Goal: Task Accomplishment & Management: Use online tool/utility

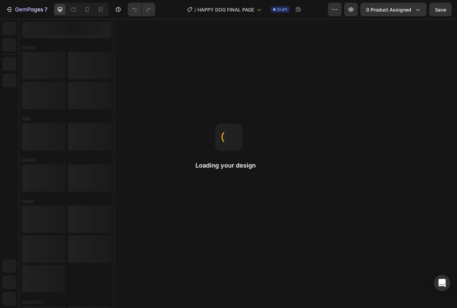
select select "2 Bottles: 64 Day Supply"
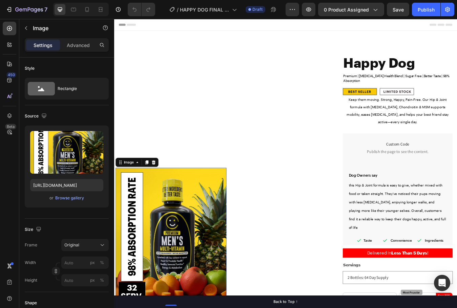
click at [183, 198] on img at bounding box center [181, 277] width 131 height 164
click at [73, 185] on input "https://ucarecdn.com/fbba22e9-b45d-4e5c-a641-ace09d059edd/-/format/auto/-/previ…" at bounding box center [66, 185] width 73 height 12
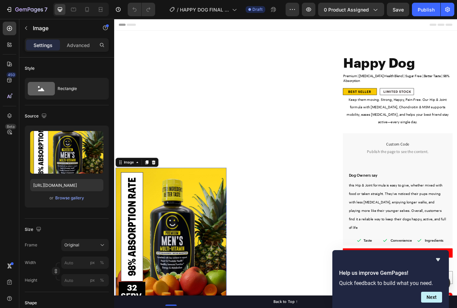
click at [183, 195] on img at bounding box center [181, 277] width 131 height 164
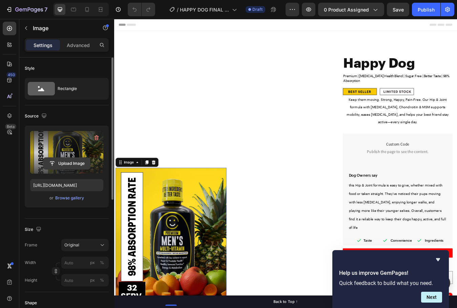
click at [75, 161] on input "file" at bounding box center [66, 164] width 47 height 12
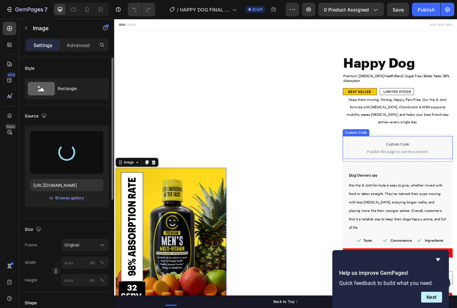
type input "https://cdn.shopify.com/s/files/1/0763/7860/3798/files/gempages_490430814010475…"
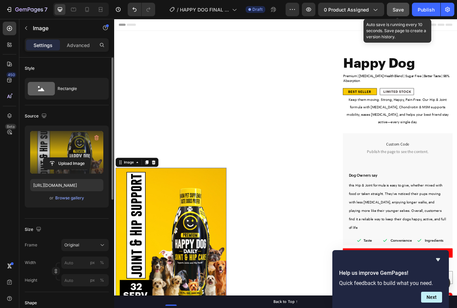
click at [395, 12] on span "Save" at bounding box center [397, 10] width 11 height 6
click at [400, 13] on button "Save" at bounding box center [398, 10] width 22 height 14
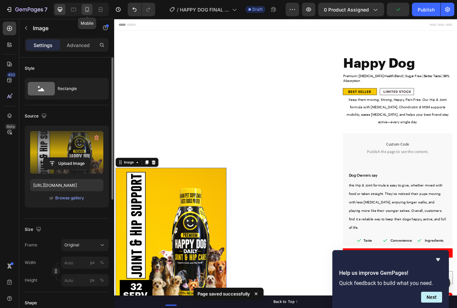
click at [84, 8] on icon at bounding box center [87, 9] width 7 height 7
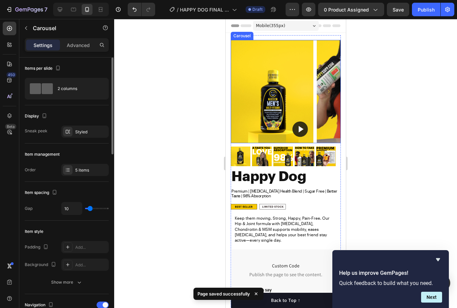
click at [321, 93] on button "Carousel Next Arrow" at bounding box center [328, 92] width 14 height 14
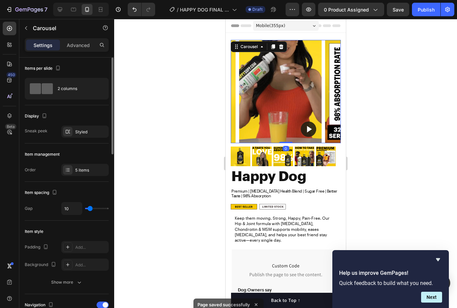
click at [325, 92] on icon "Carousel Next Arrow" at bounding box center [328, 91] width 6 height 6
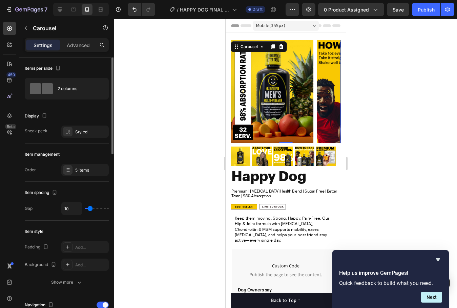
click at [54, 7] on div at bounding box center [81, 10] width 56 height 14
click at [60, 8] on icon at bounding box center [60, 9] width 7 height 7
type input "1200"
type input "16"
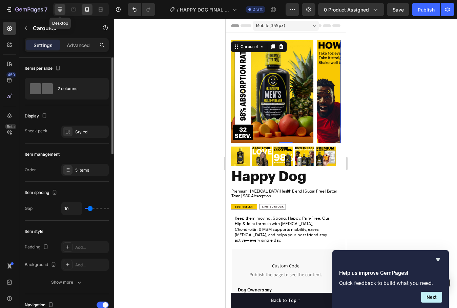
type input "24"
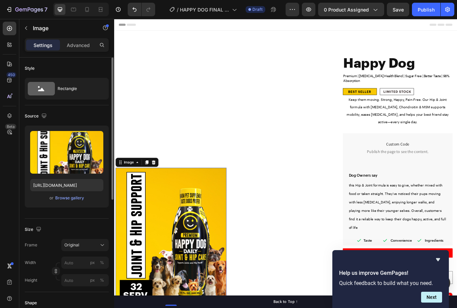
click at [198, 195] on img at bounding box center [181, 277] width 131 height 164
click at [65, 184] on input "https://cdn.shopify.com/s/files/1/0763/7860/3798/files/gempages_490430814010475…" at bounding box center [66, 185] width 73 height 12
click at [90, 12] on icon at bounding box center [87, 9] width 7 height 7
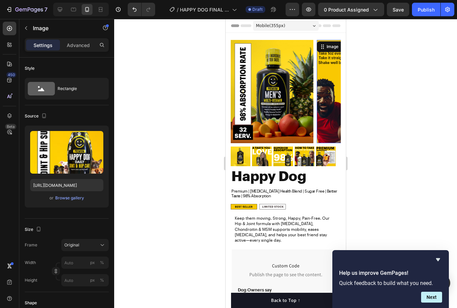
click at [322, 102] on img at bounding box center [357, 91] width 83 height 103
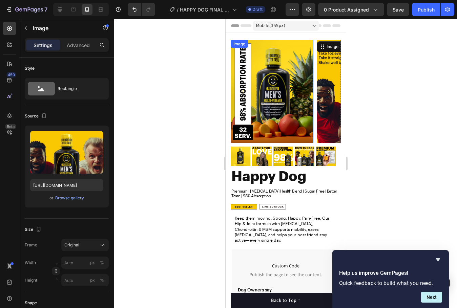
click at [283, 100] on img at bounding box center [271, 91] width 83 height 103
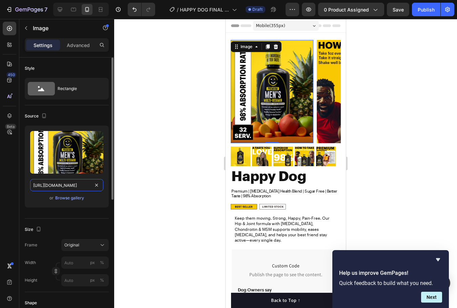
click at [78, 183] on input "https://ucarecdn.com/fbba22e9-b45d-4e5c-a641-ace09d059edd/-/format/auto/-/previ…" at bounding box center [66, 185] width 73 height 12
paste input "cdn.shopify.com/s/files/1/0763/7860/3798/files/gempages_490430814010475667-5c20…"
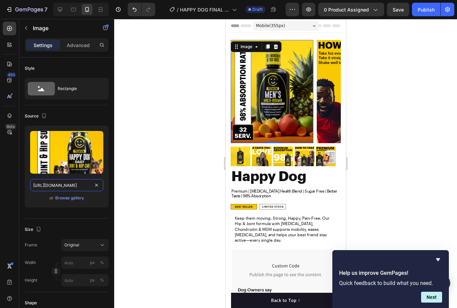
type input "https://cdn.shopify.com/s/files/1/0763/7860/3798/files/gempages_490430814010475…"
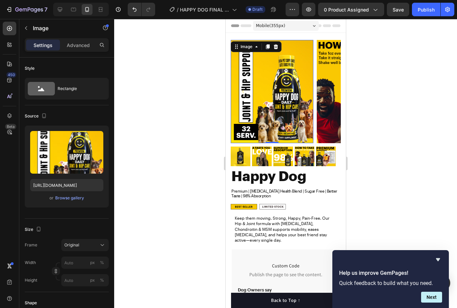
scroll to position [0, 0]
click at [392, 66] on div at bounding box center [285, 163] width 343 height 289
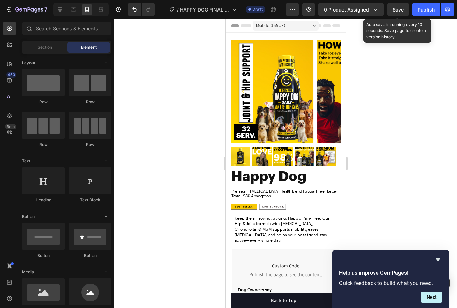
click at [398, 7] on span "Save" at bounding box center [397, 10] width 11 height 6
click at [398, 14] on button "Save" at bounding box center [398, 10] width 22 height 14
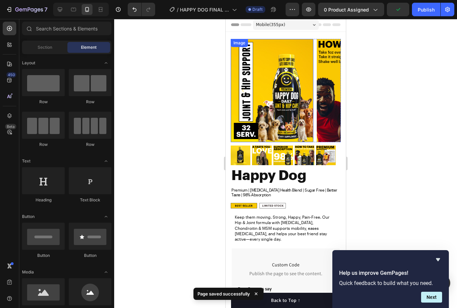
scroll to position [1, 0]
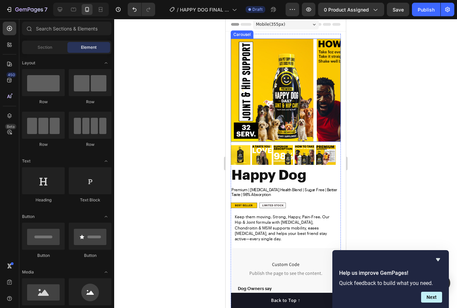
click at [324, 94] on button "Carousel Next Arrow" at bounding box center [328, 90] width 14 height 14
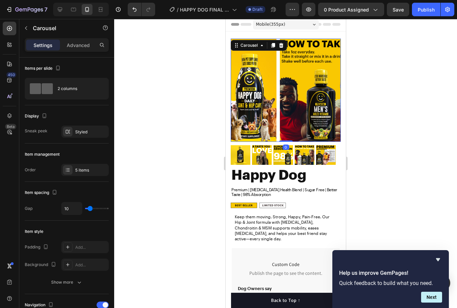
click at [325, 92] on icon "Carousel Next Arrow" at bounding box center [328, 90] width 6 height 6
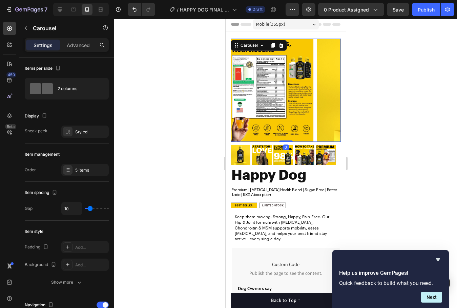
click at [238, 91] on button "Carousel Back Arrow" at bounding box center [243, 90] width 14 height 14
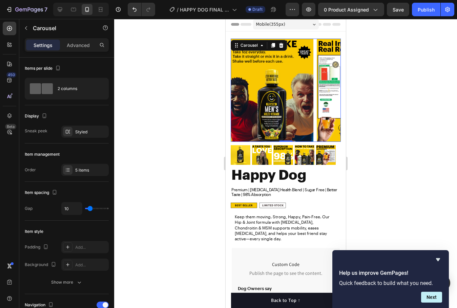
click at [239, 91] on icon "Carousel Back Arrow" at bounding box center [242, 90] width 6 height 6
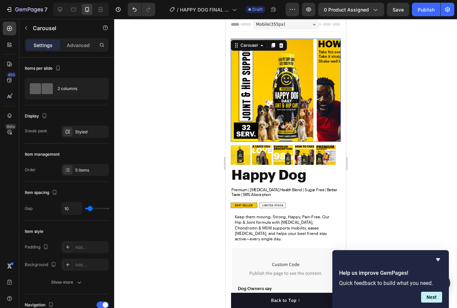
click at [239, 91] on icon "Carousel Back Arrow" at bounding box center [242, 90] width 6 height 6
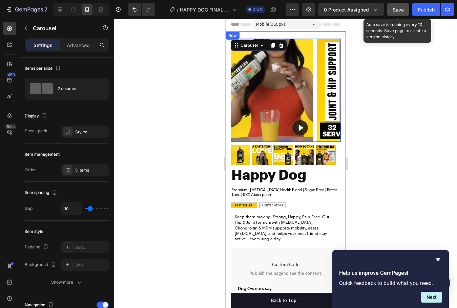
click at [397, 14] on button "Save" at bounding box center [398, 10] width 22 height 14
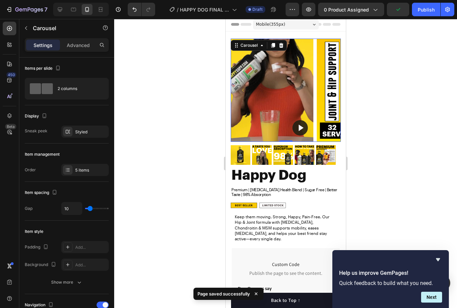
click at [322, 94] on button "Carousel Next Arrow" at bounding box center [328, 90] width 14 height 14
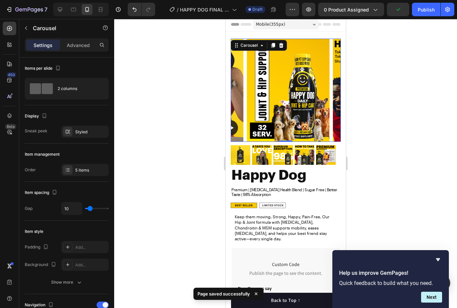
click at [323, 94] on button "Carousel Next Arrow" at bounding box center [328, 90] width 14 height 14
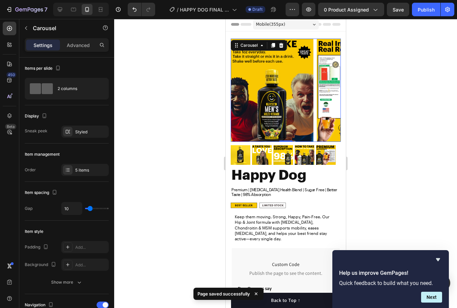
click at [242, 91] on icon "Carousel Back Arrow" at bounding box center [242, 90] width 6 height 6
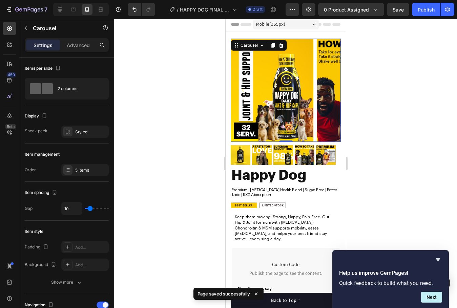
click at [243, 91] on icon "Carousel Back Arrow" at bounding box center [242, 90] width 6 height 6
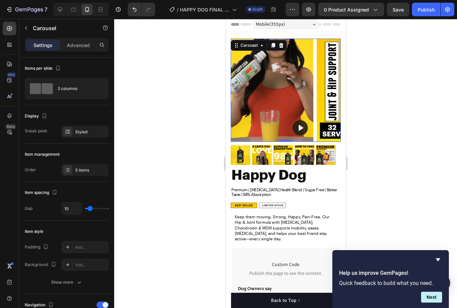
click at [326, 89] on icon "Carousel Next Arrow" at bounding box center [328, 90] width 6 height 6
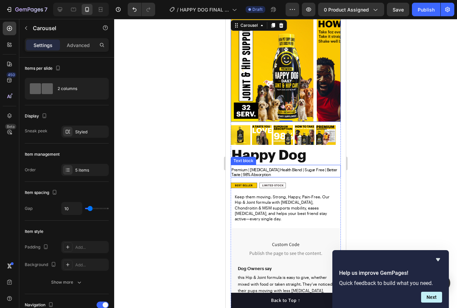
scroll to position [88, 0]
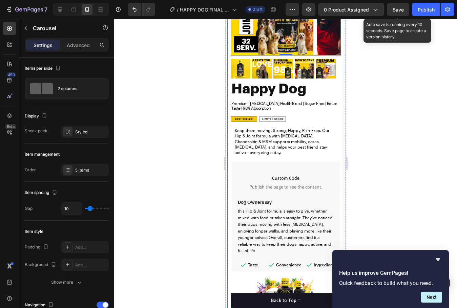
click at [396, 12] on div "Save" at bounding box center [397, 9] width 11 height 7
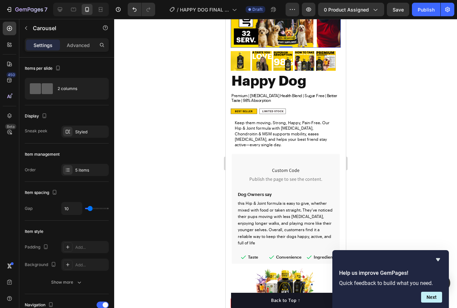
scroll to position [0, 0]
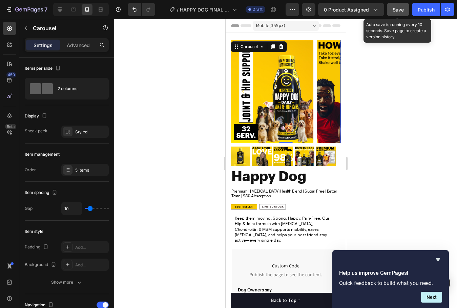
click at [401, 12] on span "Save" at bounding box center [397, 10] width 11 height 6
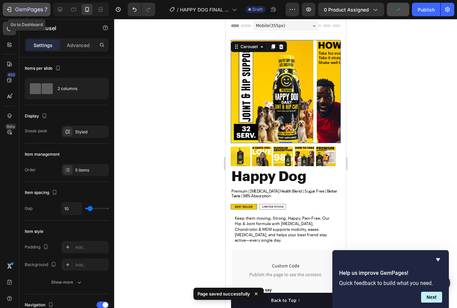
click at [12, 7] on icon "button" at bounding box center [9, 9] width 7 height 7
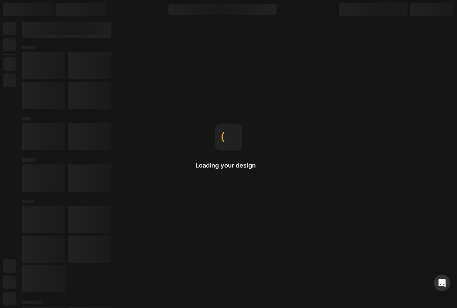
select select "2 Bottles: 64 Day Supply"
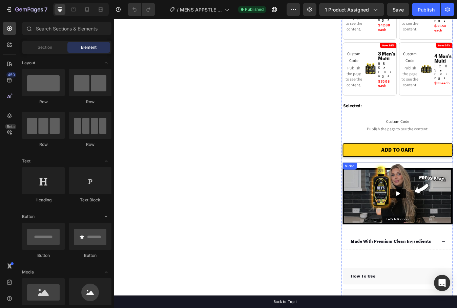
scroll to position [355, 0]
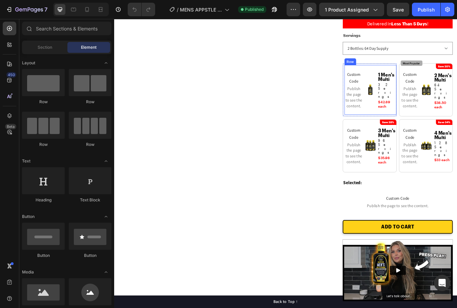
click at [412, 107] on img at bounding box center [418, 103] width 14 height 14
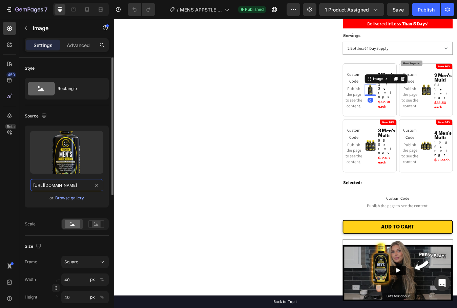
click at [68, 187] on input "[URL][DOMAIN_NAME]" at bounding box center [66, 185] width 73 height 12
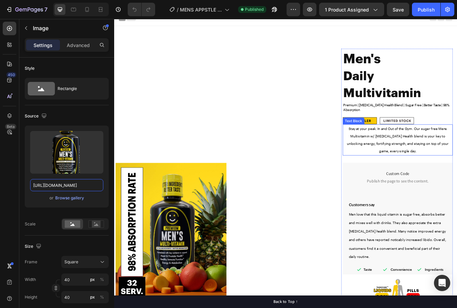
scroll to position [0, 0]
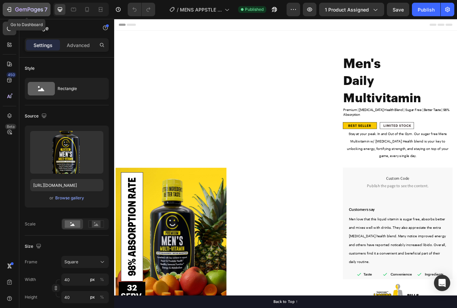
click at [4, 10] on button "7" at bounding box center [27, 10] width 48 height 14
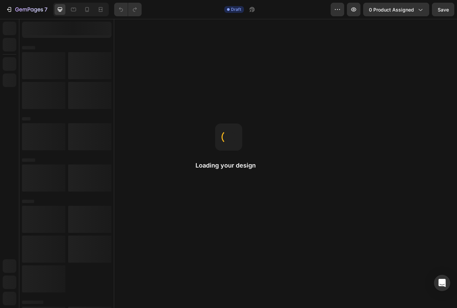
select select "2 Bottles: 64 Day Supply"
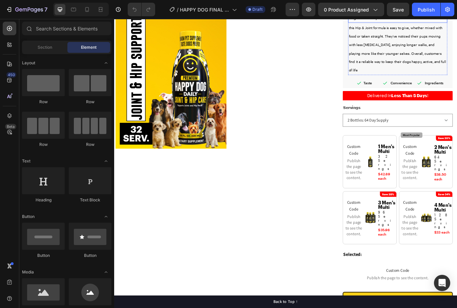
scroll to position [237, 0]
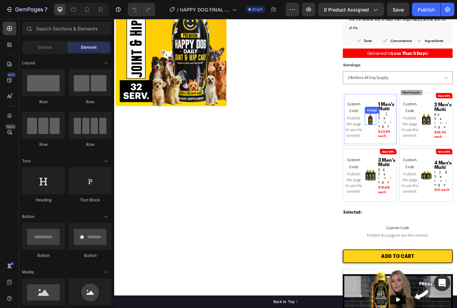
click at [412, 131] on img at bounding box center [418, 138] width 14 height 14
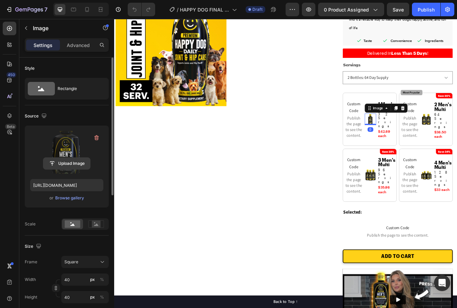
click at [67, 164] on input "file" at bounding box center [66, 164] width 47 height 12
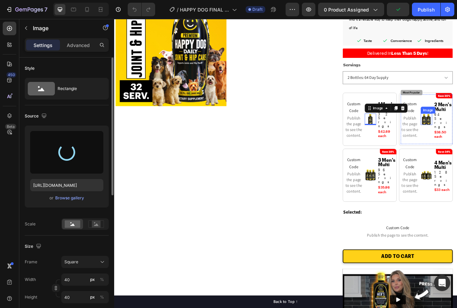
type input "[URL][DOMAIN_NAME]"
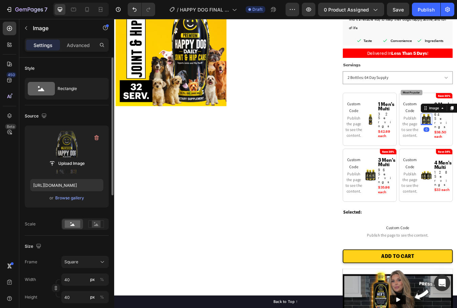
click at [73, 159] on input "file" at bounding box center [66, 164] width 47 height 12
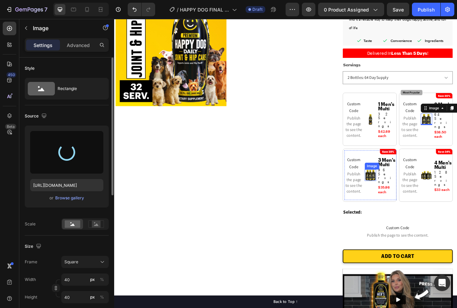
type input "[URL][DOMAIN_NAME]"
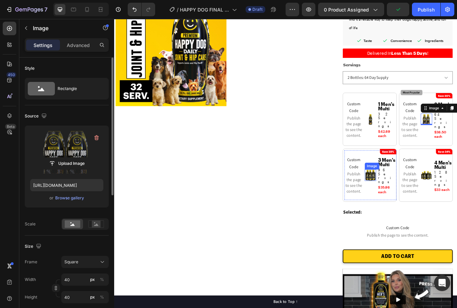
click at [413, 197] on img at bounding box center [418, 204] width 14 height 14
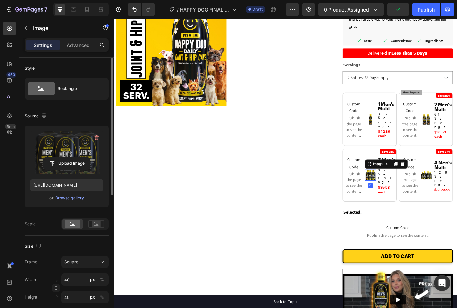
click at [70, 154] on label at bounding box center [66, 152] width 73 height 43
click at [70, 158] on input "file" at bounding box center [66, 164] width 47 height 12
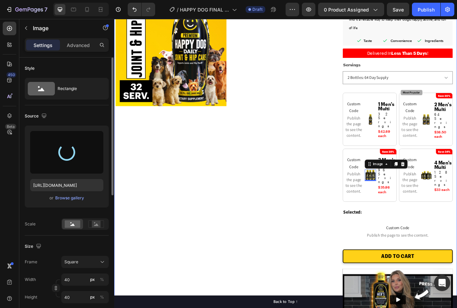
type input "[URL][DOMAIN_NAME]"
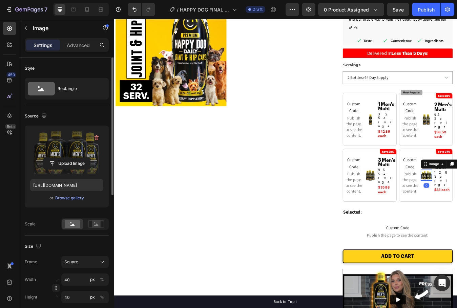
click at [77, 153] on label at bounding box center [66, 152] width 73 height 43
click at [77, 158] on input "file" at bounding box center [66, 164] width 47 height 12
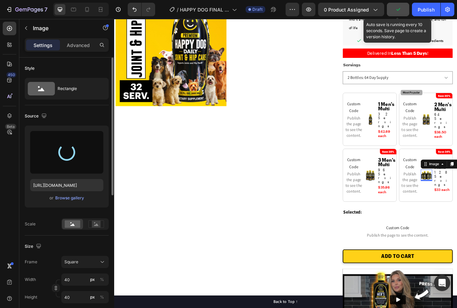
type input "[URL][DOMAIN_NAME]"
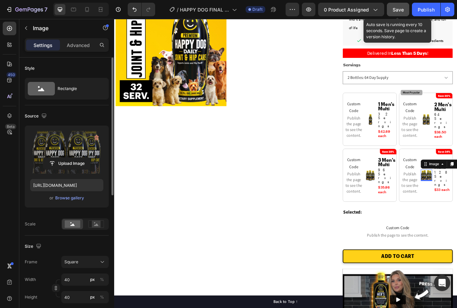
click at [401, 12] on span "Save" at bounding box center [397, 10] width 11 height 6
click at [401, 13] on button "Save" at bounding box center [398, 10] width 22 height 14
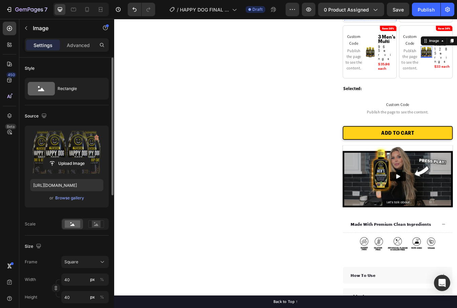
scroll to position [386, 0]
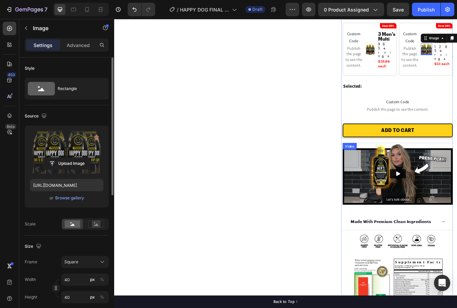
click at [437, 166] on img at bounding box center [450, 202] width 130 height 73
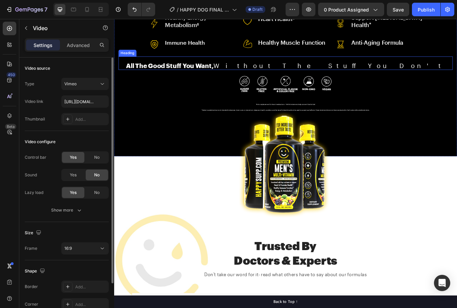
select select "2 Bottles: 64 Day Supply"
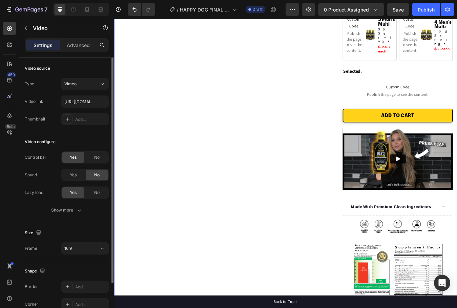
scroll to position [298, 0]
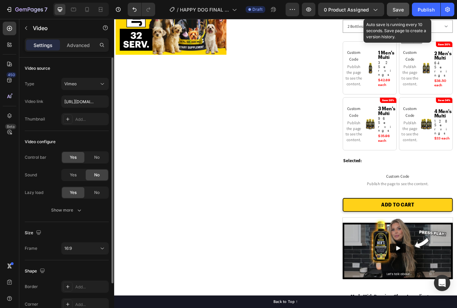
click at [389, 14] on button "Save" at bounding box center [398, 10] width 22 height 14
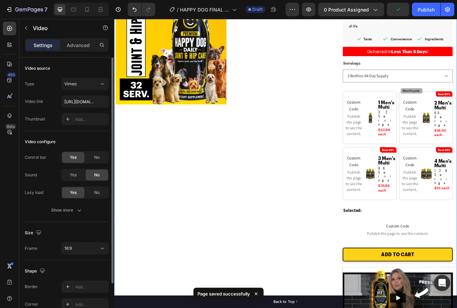
scroll to position [198, 0]
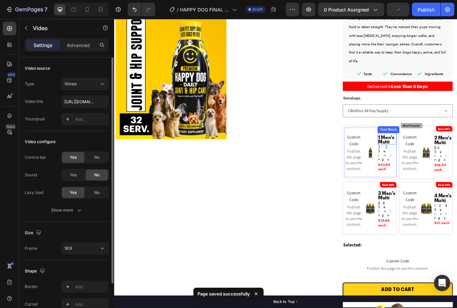
click at [429, 158] on span "1 Men's Multi" at bounding box center [436, 162] width 19 height 12
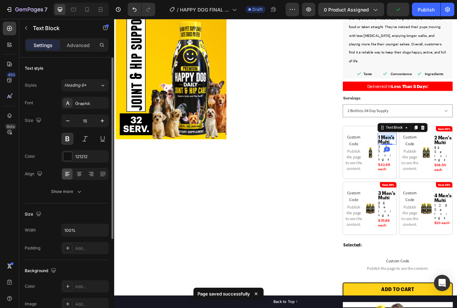
click at [429, 158] on span "1 Men's Multi" at bounding box center [436, 162] width 19 height 12
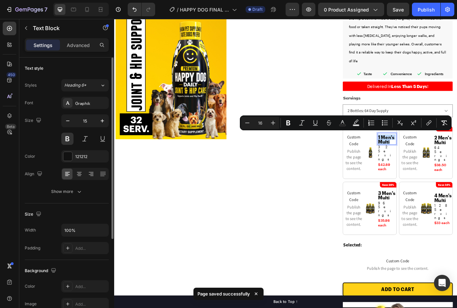
click at [428, 157] on span "1 Men's Multi" at bounding box center [436, 162] width 19 height 12
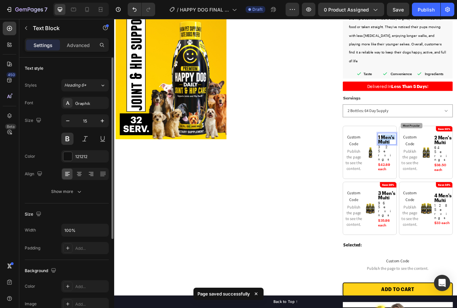
drag, startPoint x: 429, startPoint y: 157, endPoint x: 435, endPoint y: 164, distance: 9.1
click at [435, 164] on span "1 Men's Multi" at bounding box center [436, 162] width 19 height 12
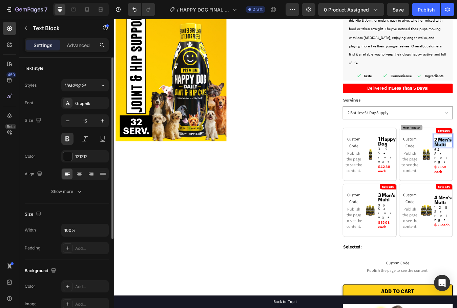
drag, startPoint x: 496, startPoint y: 158, endPoint x: 516, endPoint y: 171, distance: 24.5
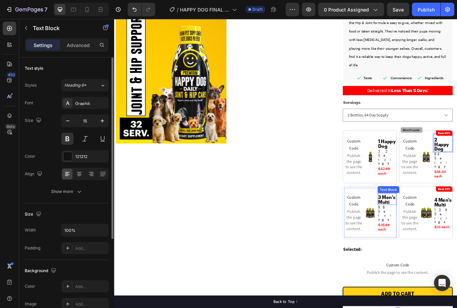
click at [431, 232] on span "3 Men's Multi" at bounding box center [437, 233] width 20 height 12
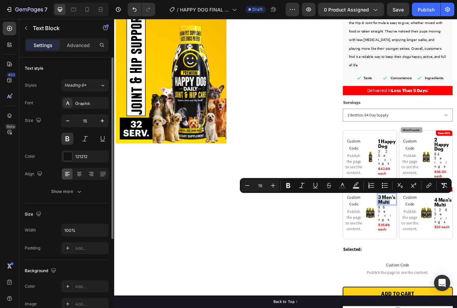
click at [432, 230] on span "3 Men's Multi" at bounding box center [437, 233] width 20 height 12
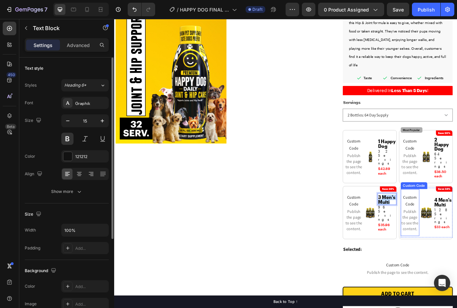
drag, startPoint x: 429, startPoint y: 225, endPoint x: 466, endPoint y: 240, distance: 40.0
click at [456, 240] on div "Image 1 Happy Dog Text Block 32 Servings Text Block $42.89 each Text Block Cust…" at bounding box center [450, 217] width 130 height 133
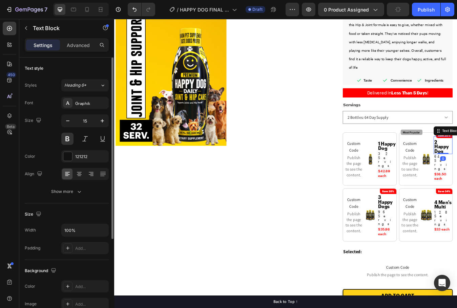
drag, startPoint x: 496, startPoint y: 232, endPoint x: 517, endPoint y: 239, distance: 22.8
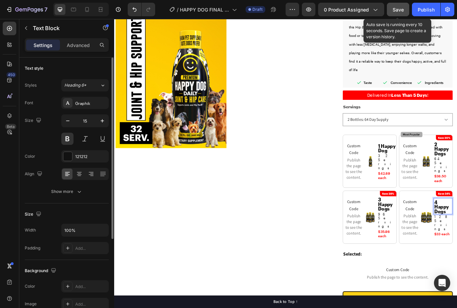
click at [406, 8] on button "Save" at bounding box center [398, 10] width 22 height 14
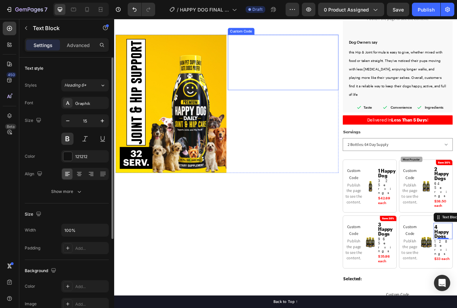
scroll to position [284, 0]
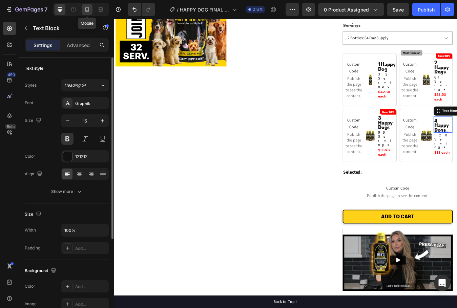
click at [88, 9] on icon at bounding box center [87, 9] width 7 height 7
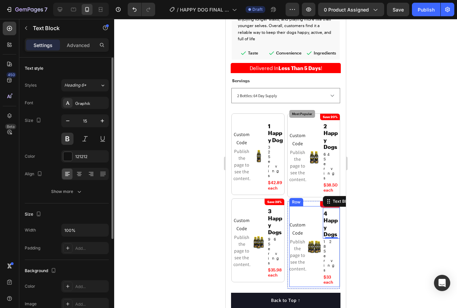
scroll to position [200, 0]
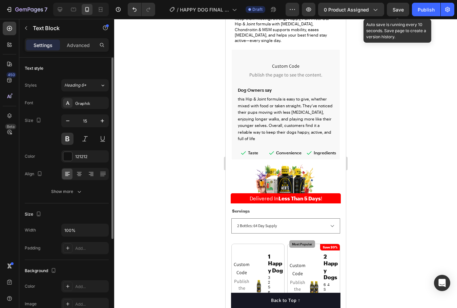
click at [395, 13] on div "Save" at bounding box center [397, 9] width 11 height 7
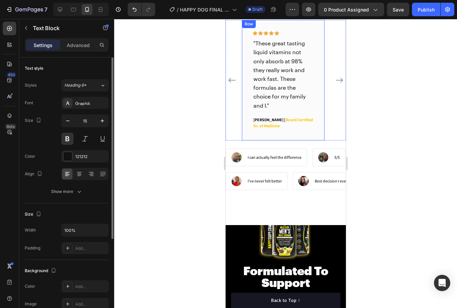
scroll to position [1191, 0]
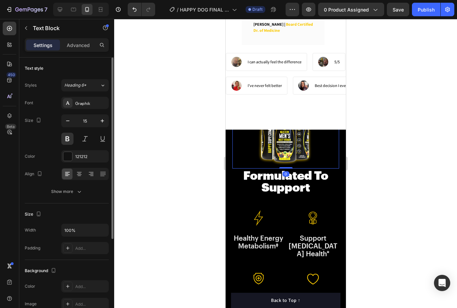
click at [290, 99] on img at bounding box center [285, 133] width 69 height 69
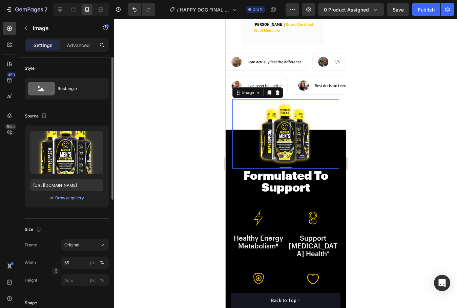
drag, startPoint x: 295, startPoint y: 98, endPoint x: 440, endPoint y: 135, distance: 149.0
click at [295, 99] on img at bounding box center [285, 133] width 69 height 69
click at [74, 191] on input "[URL][DOMAIN_NAME]" at bounding box center [66, 185] width 73 height 12
click at [294, 99] on img at bounding box center [285, 133] width 69 height 69
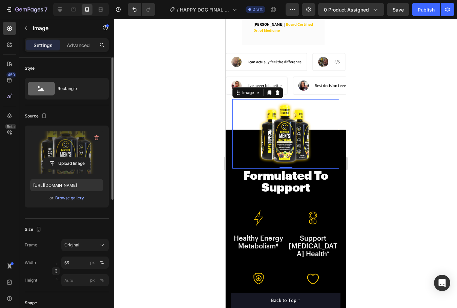
click at [64, 143] on label at bounding box center [66, 152] width 73 height 43
click at [64, 158] on input "file" at bounding box center [66, 164] width 47 height 12
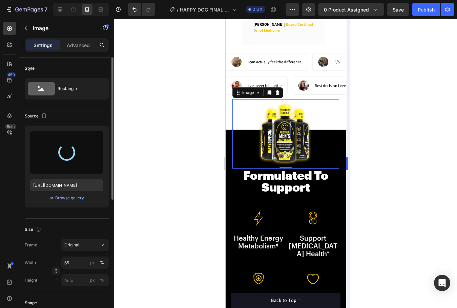
type input "[URL][DOMAIN_NAME]"
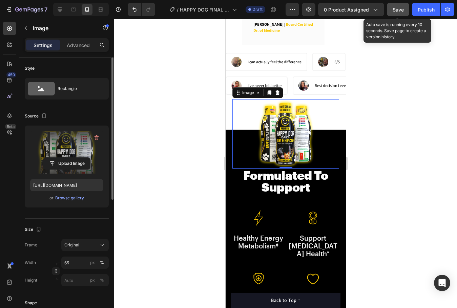
click at [396, 11] on span "Save" at bounding box center [397, 10] width 11 height 6
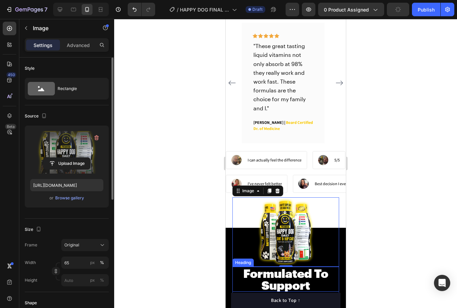
select select "2 Bottles: 64 Day Supply"
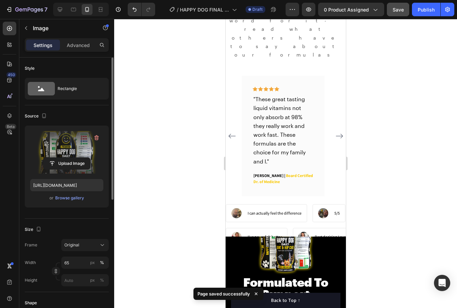
scroll to position [1136, 0]
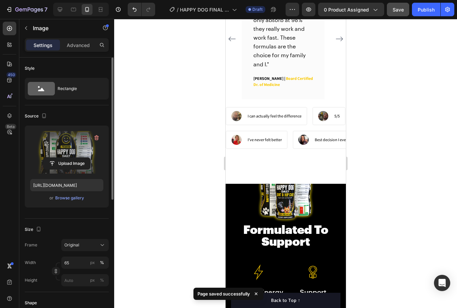
click at [384, 127] on div at bounding box center [285, 163] width 343 height 289
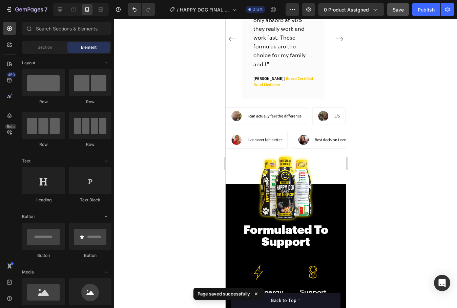
click at [393, 12] on div "Save" at bounding box center [397, 9] width 11 height 7
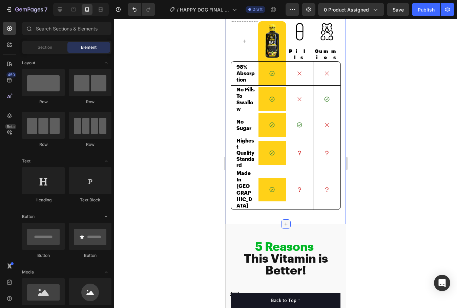
scroll to position [1609, 0]
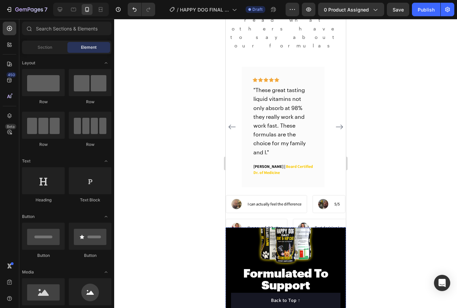
select select "2 Bottles: 64 Day Supply"
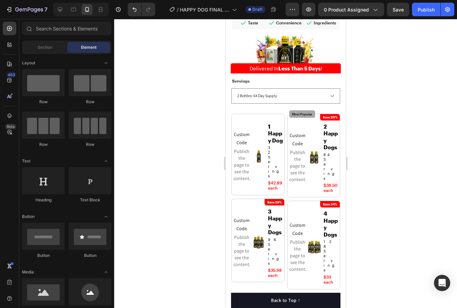
scroll to position [0, 0]
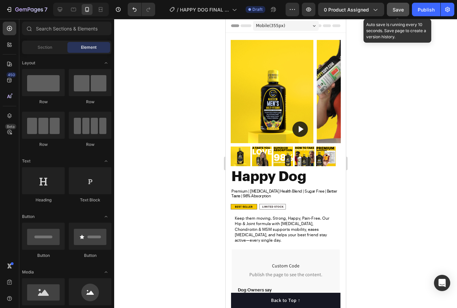
click at [401, 16] on button "Save" at bounding box center [398, 10] width 22 height 14
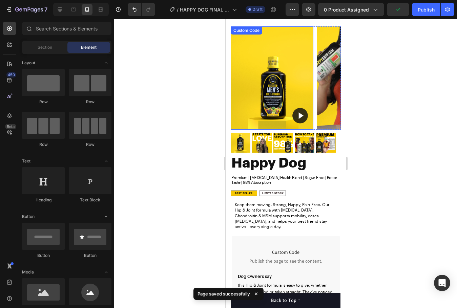
scroll to position [17, 0]
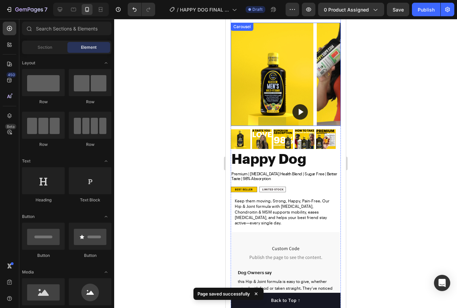
click at [326, 75] on icon "Carousel Next Arrow" at bounding box center [328, 74] width 6 height 6
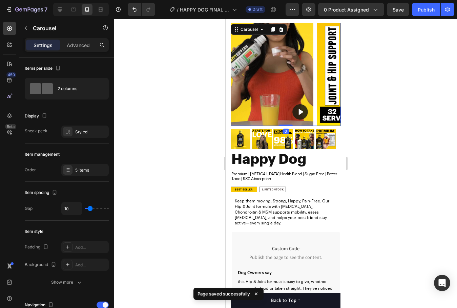
click at [326, 75] on icon "Carousel Next Arrow" at bounding box center [328, 74] width 6 height 6
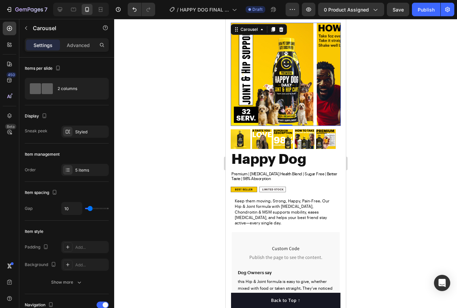
click at [326, 75] on icon "Carousel Next Arrow" at bounding box center [328, 74] width 6 height 6
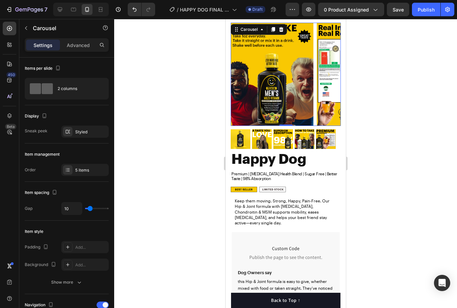
click at [326, 75] on icon "Carousel Next Arrow" at bounding box center [328, 74] width 6 height 6
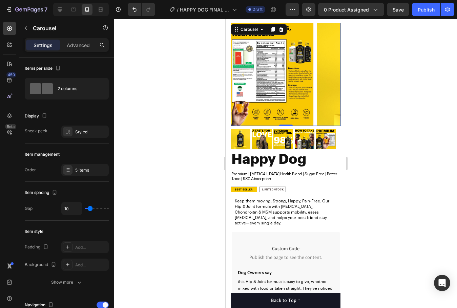
click at [244, 77] on icon "Carousel Back Arrow" at bounding box center [242, 74] width 6 height 6
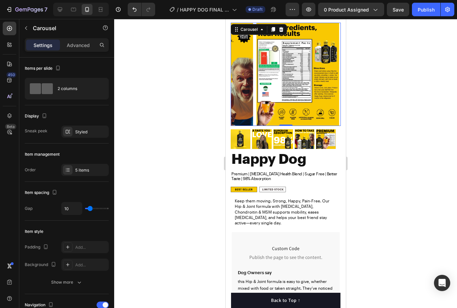
click at [243, 76] on icon "Carousel Back Arrow" at bounding box center [243, 74] width 2 height 3
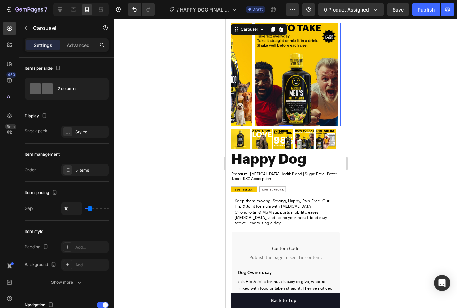
click at [243, 76] on icon "Carousel Back Arrow" at bounding box center [243, 74] width 2 height 3
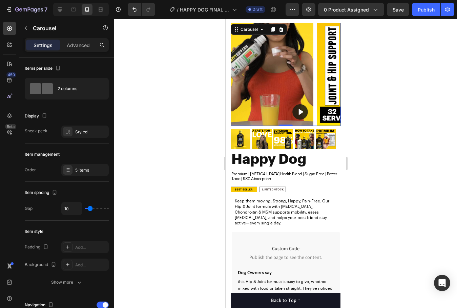
click at [243, 76] on icon "Carousel Back Arrow" at bounding box center [243, 74] width 2 height 3
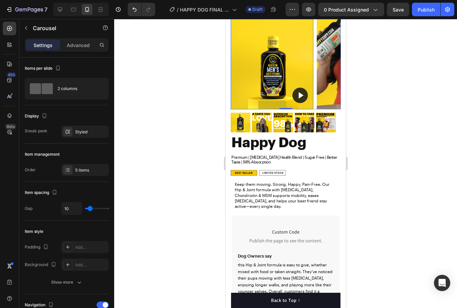
scroll to position [98, 0]
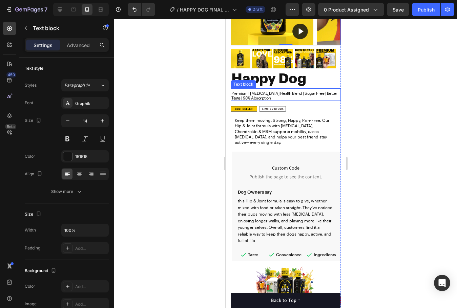
click at [266, 93] on span "Premium | [MEDICAL_DATA] Health Blend | Sugar Free | Better Taste | 98% Absorpt…" at bounding box center [284, 95] width 106 height 9
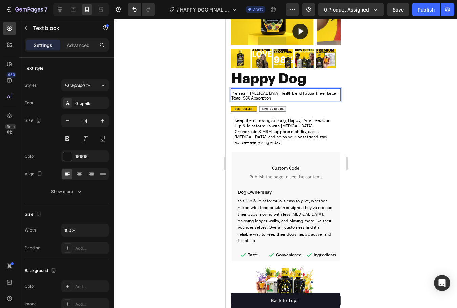
click at [261, 93] on span "Premium | [MEDICAL_DATA] Health Blend | Sugar Free | Better Taste | 98% Absorpt…" at bounding box center [284, 95] width 106 height 9
drag, startPoint x: 250, startPoint y: 93, endPoint x: 286, endPoint y: 92, distance: 36.9
click at [286, 92] on span "Premium | [MEDICAL_DATA] Health Blend | Sugar Free | Better Taste | 98% Absorpt…" at bounding box center [284, 95] width 106 height 9
click at [281, 93] on span "Premium | Hip & Joint Care | Sugar Free | Better Taste | 98% Absorption" at bounding box center [281, 95] width 101 height 9
drag, startPoint x: 280, startPoint y: 93, endPoint x: 321, endPoint y: 93, distance: 41.0
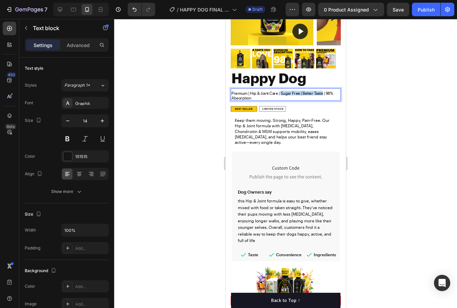
click at [321, 93] on span "Premium | Hip & Joint Care | Sugar Free | Better Taste | 98% Absorption" at bounding box center [281, 95] width 101 height 9
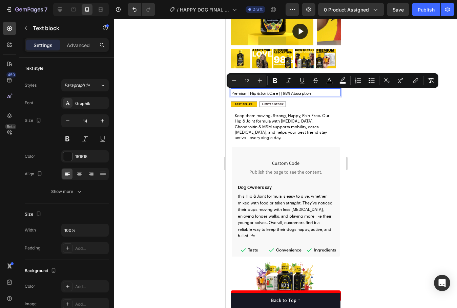
drag, startPoint x: 315, startPoint y: 94, endPoint x: 280, endPoint y: 93, distance: 35.6
click at [280, 93] on p "Premium | Hip & Joint Care | | 98% Absorption" at bounding box center [285, 93] width 109 height 5
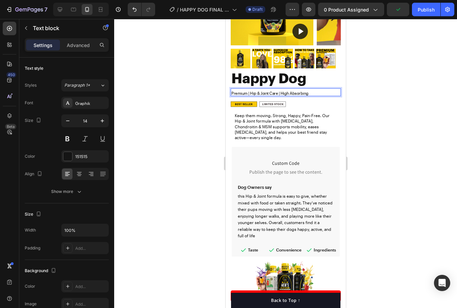
click at [365, 76] on div at bounding box center [285, 163] width 343 height 289
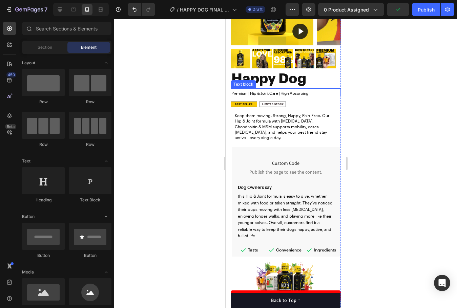
click at [300, 94] on span "Premium | Hip & Joint Care | High Absorbing" at bounding box center [269, 93] width 77 height 5
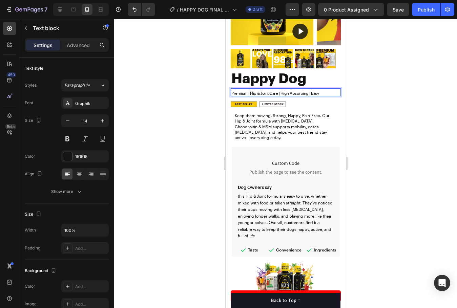
click at [361, 85] on div at bounding box center [285, 163] width 343 height 289
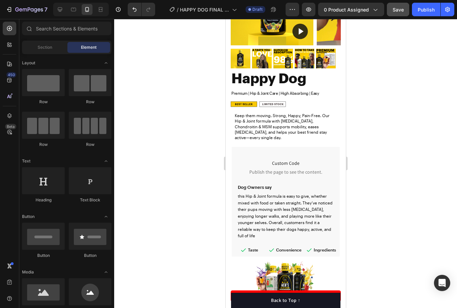
click at [392, 16] on button "Save" at bounding box center [398, 10] width 22 height 14
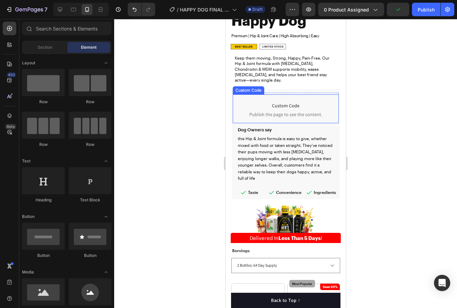
scroll to position [193, 0]
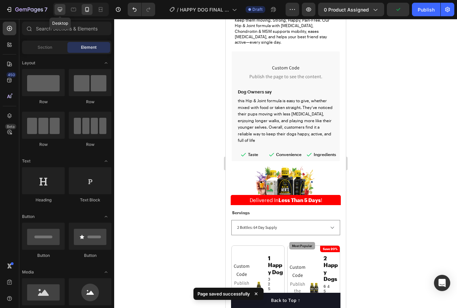
click at [59, 8] on icon at bounding box center [60, 9] width 7 height 7
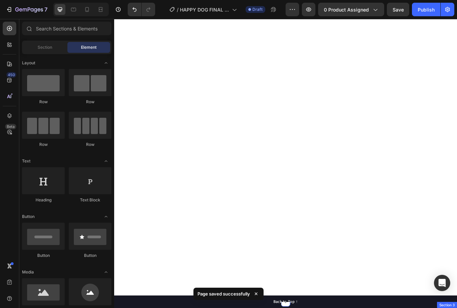
select select "2 Bottles: 64 Day Supply"
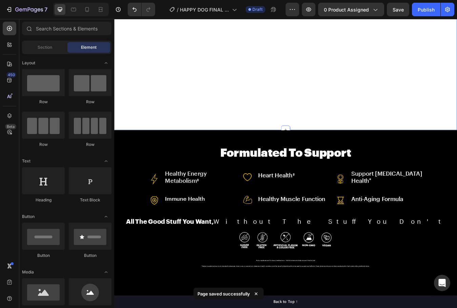
scroll to position [1259, 0]
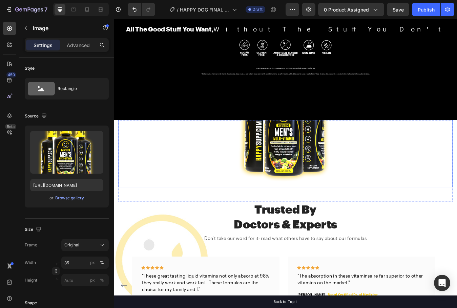
click at [329, 187] on img at bounding box center [317, 149] width 139 height 139
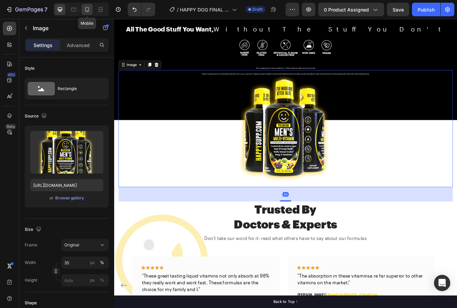
click at [84, 12] on icon at bounding box center [87, 9] width 7 height 7
type input "65"
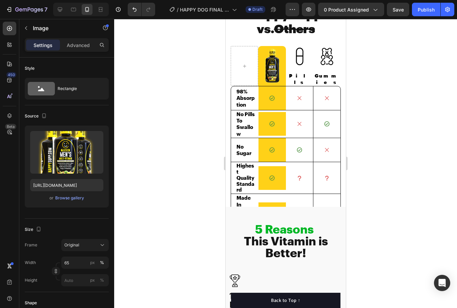
scroll to position [1026, 0]
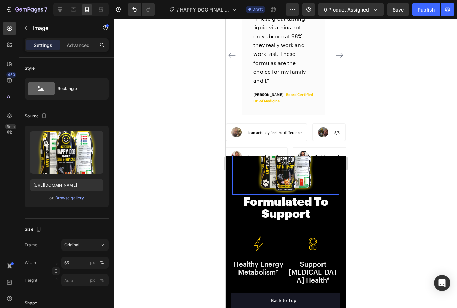
click at [279, 175] on img at bounding box center [285, 160] width 69 height 69
click at [64, 189] on input "[URL][DOMAIN_NAME]" at bounding box center [66, 185] width 73 height 12
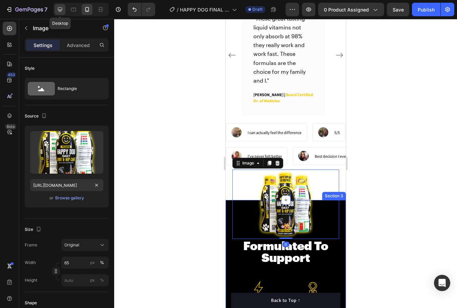
click at [59, 11] on icon at bounding box center [60, 9] width 4 height 4
type input "[URL][DOMAIN_NAME]"
type input "35"
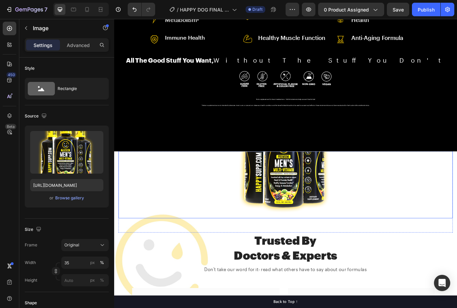
scroll to position [973, 0]
click at [309, 187] on img at bounding box center [317, 186] width 139 height 139
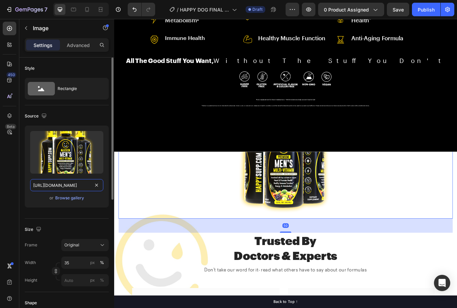
click at [59, 189] on input "[URL][DOMAIN_NAME]" at bounding box center [66, 185] width 73 height 12
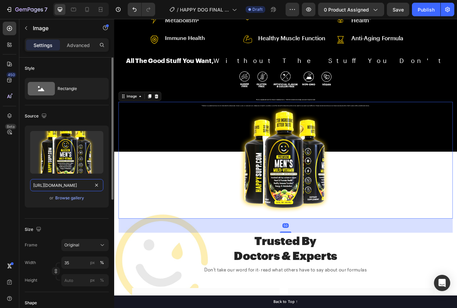
paste input "[DOMAIN_NAME][URL]"
type input "[URL][DOMAIN_NAME]"
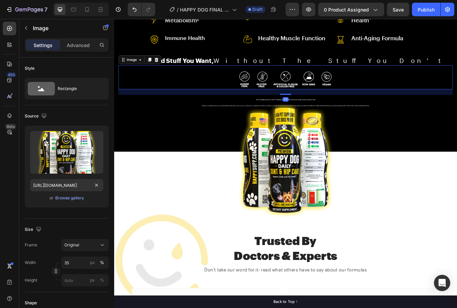
click at [208, 83] on div at bounding box center [317, 91] width 396 height 24
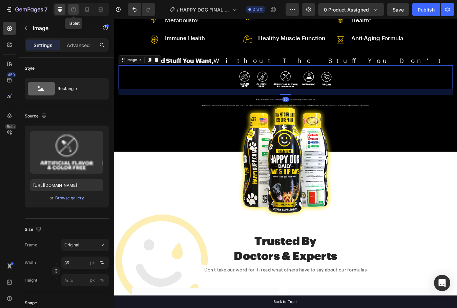
click at [72, 12] on icon at bounding box center [73, 9] width 7 height 7
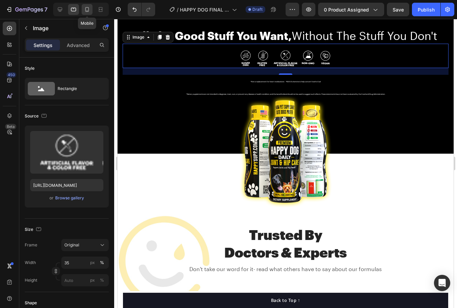
click at [89, 10] on icon at bounding box center [87, 9] width 7 height 7
type input "100"
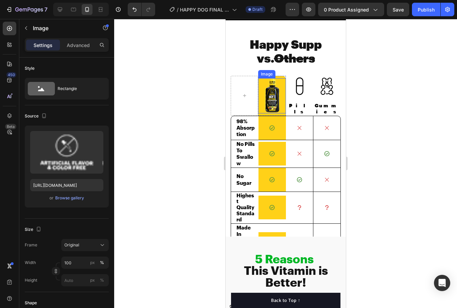
scroll to position [1182, 0]
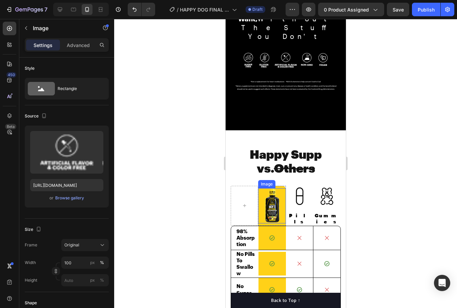
click at [271, 206] on img at bounding box center [271, 205] width 17 height 35
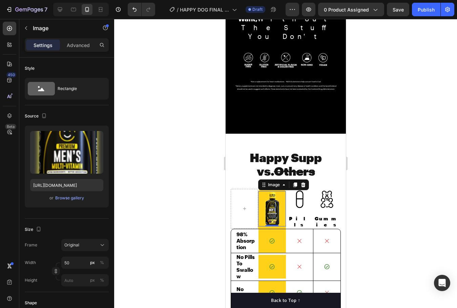
click at [383, 162] on div at bounding box center [285, 163] width 343 height 289
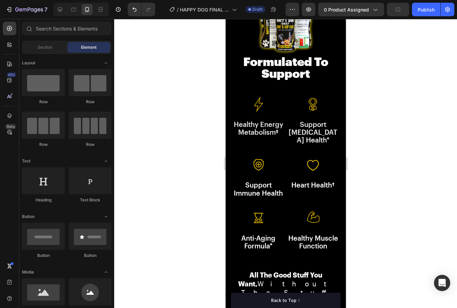
select select "2 Bottles: 64 Day Supply"
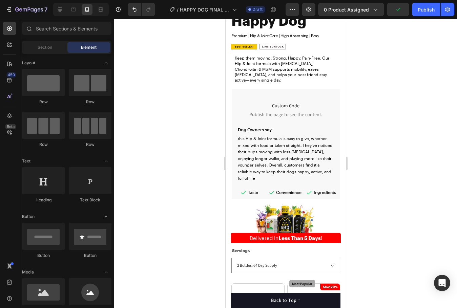
scroll to position [0, 0]
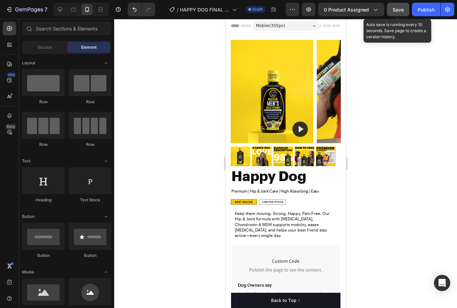
click at [397, 14] on button "Save" at bounding box center [398, 10] width 22 height 14
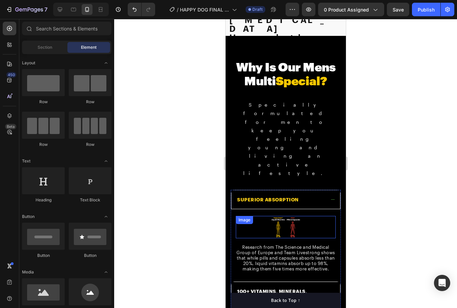
scroll to position [2194, 0]
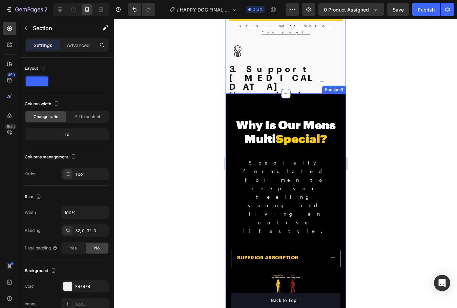
click at [297, 96] on div "Why Is Our Mens Multi Special? Heading Specially formulated for men to keep you…" at bounding box center [285, 302] width 120 height 416
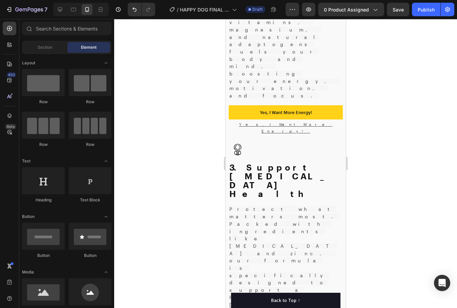
scroll to position [2093, 0]
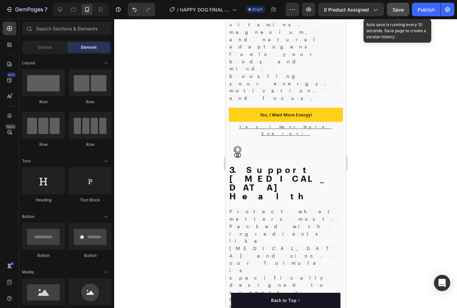
click at [399, 10] on span "Save" at bounding box center [397, 10] width 11 height 6
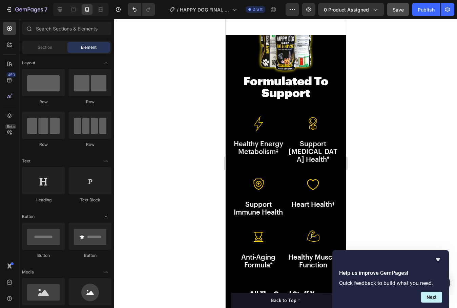
select select "2 Bottles: 64 Day Supply"
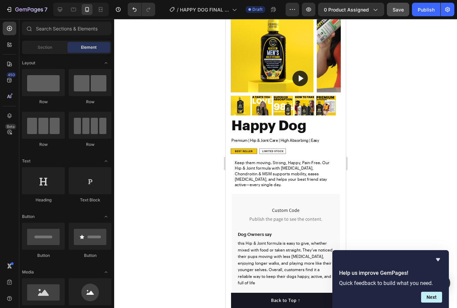
scroll to position [0, 0]
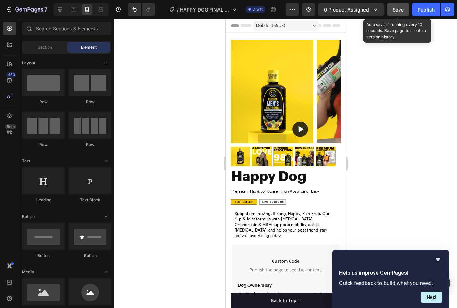
click at [403, 11] on span "Save" at bounding box center [397, 10] width 11 height 6
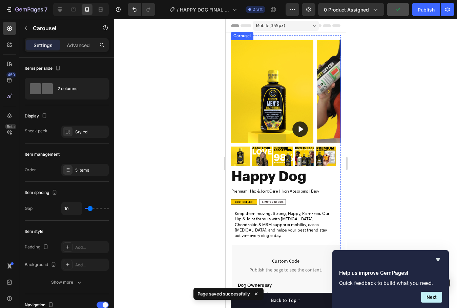
click at [325, 91] on icon "Carousel Next Arrow" at bounding box center [328, 91] width 6 height 6
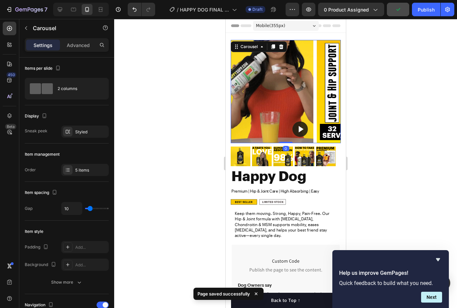
click at [325, 91] on icon "Carousel Next Arrow" at bounding box center [328, 91] width 6 height 6
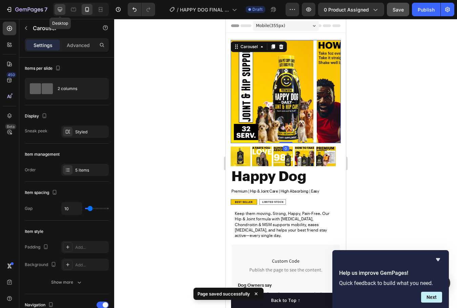
click at [61, 12] on icon at bounding box center [60, 9] width 7 height 7
type input "16"
type input "24"
type input "1200"
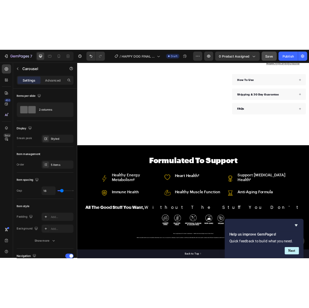
scroll to position [800, 0]
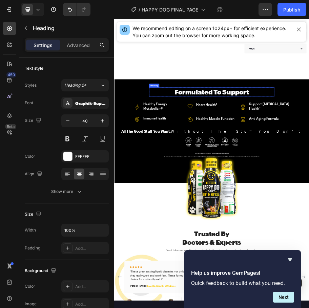
click at [208, 192] on span "Healthy Energy Metabolism‡" at bounding box center [198, 200] width 49 height 17
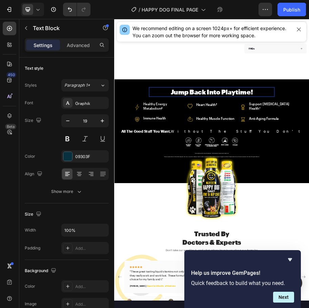
click at [208, 192] on span "Healthy Energy Metabolism‡" at bounding box center [198, 200] width 49 height 17
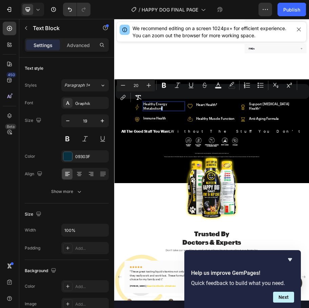
click at [153, 101] on div "Minus 20 Plus Bold Italic Underline Strikethrough color color Numbered List Bul…" at bounding box center [212, 91] width 191 height 24
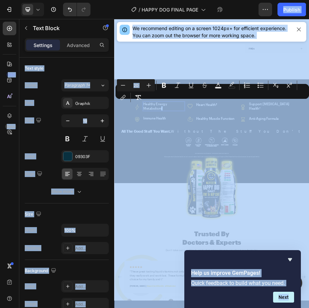
click at [153, 101] on div "Minus 20 Plus Bold Italic Underline Strikethrough color color Numbered List Bul…" at bounding box center [212, 91] width 191 height 24
click at [158, 100] on div "Minus 20 Plus Bold Italic Underline Strikethrough color color Numbered List Bul…" at bounding box center [212, 91] width 191 height 24
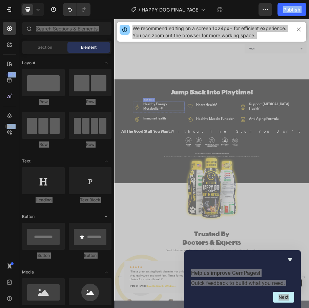
click at [208, 192] on span "Healthy Energy Metabolism‡" at bounding box center [198, 200] width 49 height 17
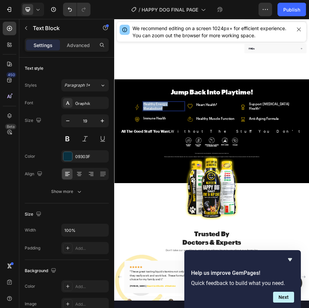
click at [208, 192] on span "Healthy Energy Metabolism‡" at bounding box center [198, 200] width 49 height 17
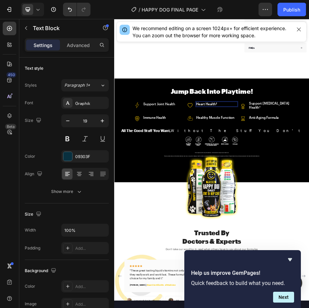
click at [308, 192] on span "Heart Health†" at bounding box center [306, 196] width 43 height 8
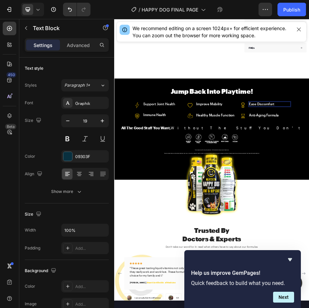
click at [209, 215] on span "Immune Health" at bounding box center [197, 219] width 47 height 8
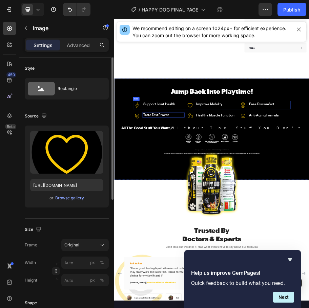
click at [263, 190] on img at bounding box center [271, 198] width 17 height 17
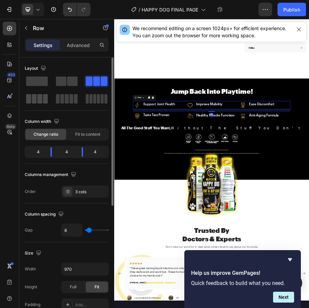
click at [37, 101] on span at bounding box center [39, 98] width 5 height 9
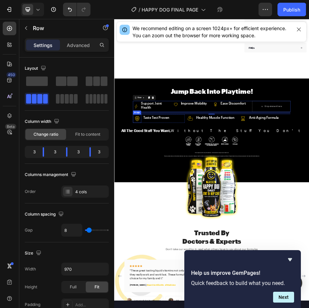
click at [162, 211] on div "Image" at bounding box center [161, 214] width 15 height 6
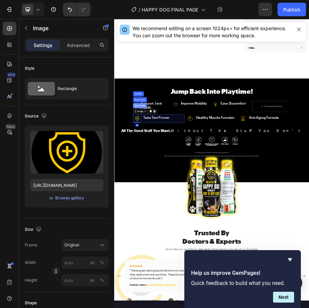
click at [162, 195] on div "Row 2 cols" at bounding box center [167, 200] width 29 height 11
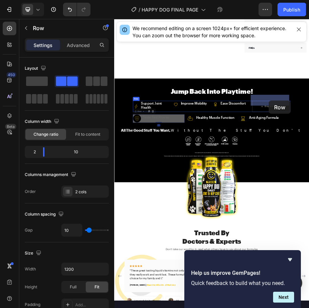
drag, startPoint x: 161, startPoint y: 202, endPoint x: 436, endPoint y: 189, distance: 276.3
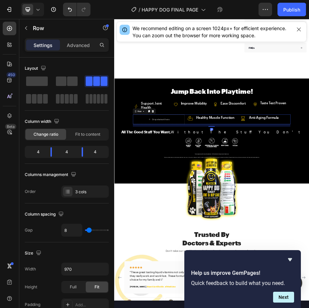
click at [197, 207] on div "Row" at bounding box center [176, 212] width 47 height 11
click at [195, 208] on div at bounding box center [195, 212] width 8 height 8
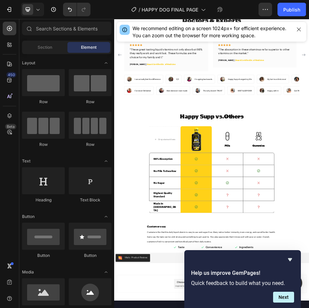
scroll to position [1240, 0]
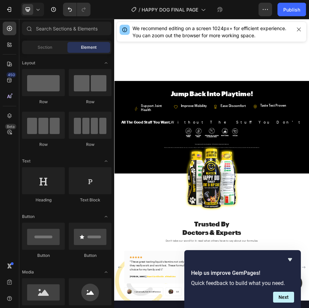
select select "2 Bottles: 64 Day Supply"
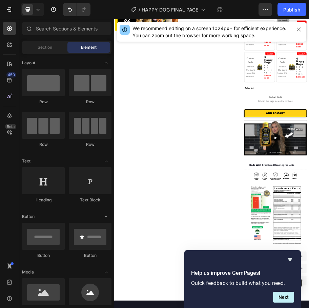
scroll to position [298, 0]
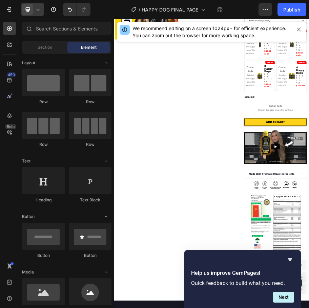
click at [38, 9] on icon at bounding box center [38, 9] width 7 height 7
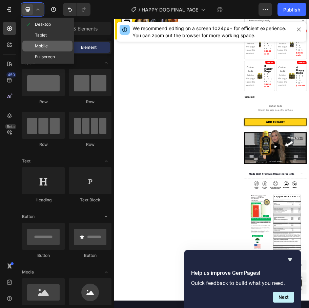
click at [47, 48] on span "Mobile" at bounding box center [41, 46] width 13 height 7
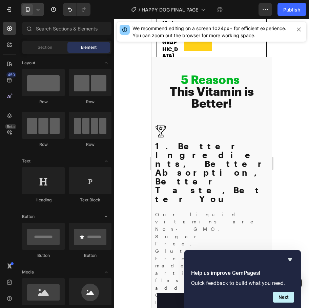
scroll to position [1393, 0]
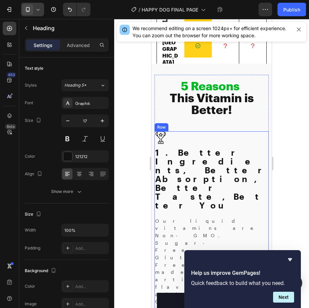
click at [192, 164] on span "1. Better Ingredients, Better Absorption, Better Taste," at bounding box center [211, 174] width 113 height 54
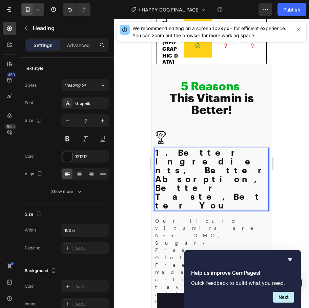
click at [185, 161] on span "1. Better Ingredients, Better Absorption, Better Taste," at bounding box center [211, 174] width 113 height 54
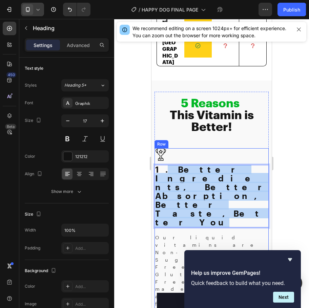
drag, startPoint x: 162, startPoint y: 153, endPoint x: 251, endPoint y: 180, distance: 93.4
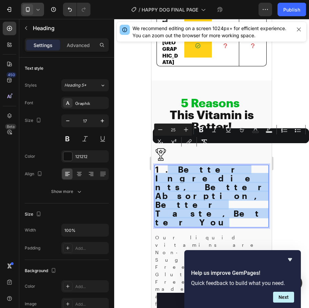
click at [237, 170] on p "1. Better Ingredients, Better Absorption, Better Taste, Better You" at bounding box center [211, 197] width 113 height 62
click at [232, 170] on p "1. Better Ingredients, Better Absorption, Better Taste, Better You" at bounding box center [211, 197] width 113 height 62
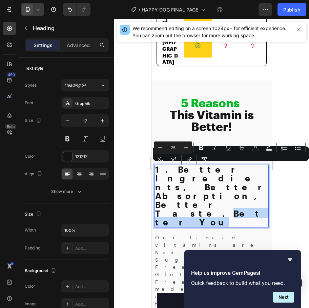
drag, startPoint x: 225, startPoint y: 172, endPoint x: 181, endPoint y: 170, distance: 43.4
click at [181, 170] on p "1. Better Ingredients, Better Absorption, Better Taste, Better You" at bounding box center [211, 197] width 113 height 62
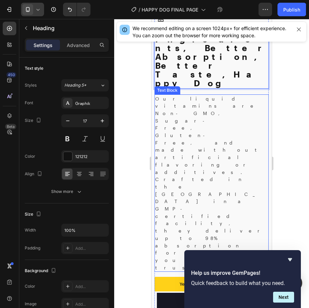
scroll to position [1527, 0]
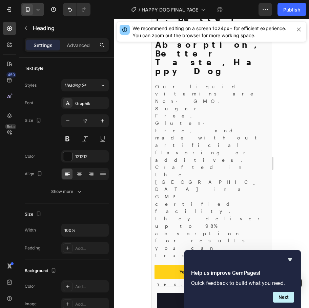
drag, startPoint x: 188, startPoint y: 152, endPoint x: 165, endPoint y: 146, distance: 23.8
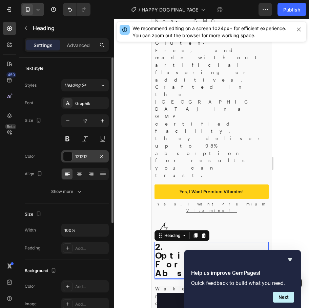
scroll to position [1647, 0]
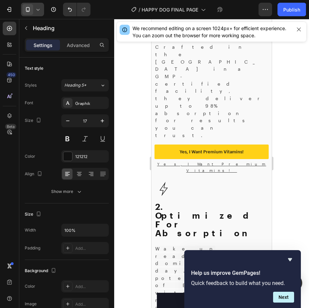
drag, startPoint x: 167, startPoint y: 133, endPoint x: 295, endPoint y: 141, distance: 128.6
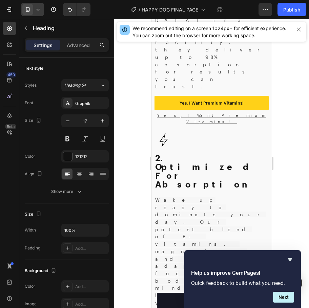
scroll to position [1701, 0]
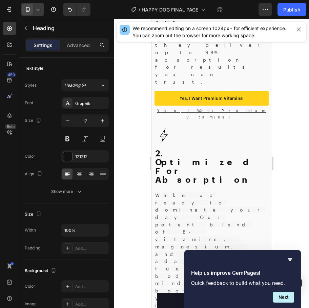
drag, startPoint x: 165, startPoint y: 188, endPoint x: 308, endPoint y: 194, distance: 143.0
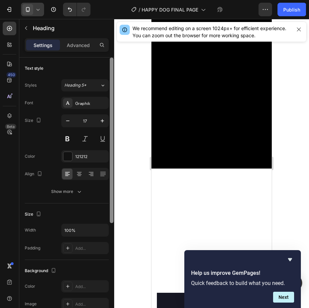
select select "2 Bottles: 64 Day Supply"
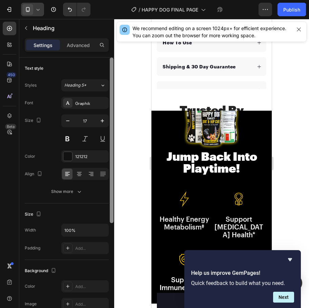
scroll to position [921, 0]
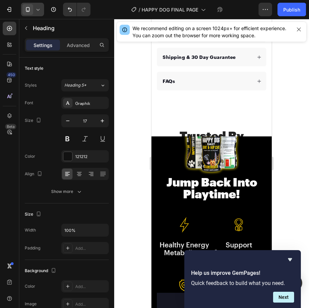
click at [205, 175] on span "Jump Back Into Playtime!" at bounding box center [211, 188] width 91 height 26
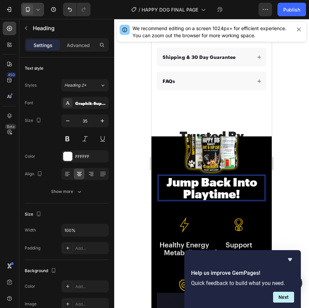
scroll to position [1170, 0]
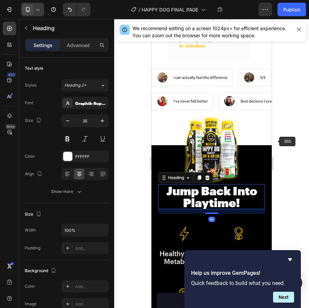
click at [276, 141] on div at bounding box center [211, 163] width 195 height 289
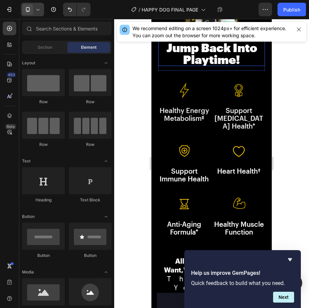
scroll to position [1272, 0]
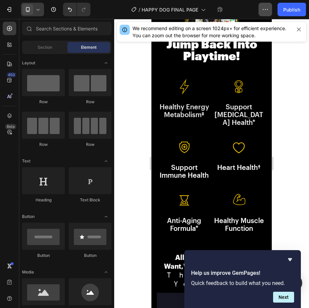
click at [265, 5] on button "button" at bounding box center [265, 10] width 14 height 14
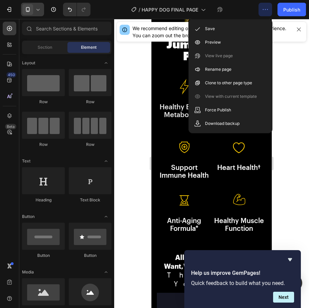
click at [289, 56] on div at bounding box center [211, 163] width 195 height 289
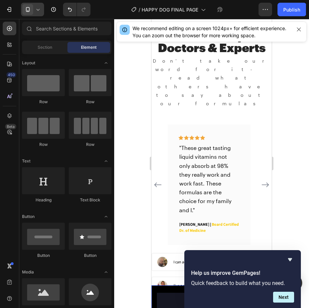
select select "2 Bottles: 64 Day Supply"
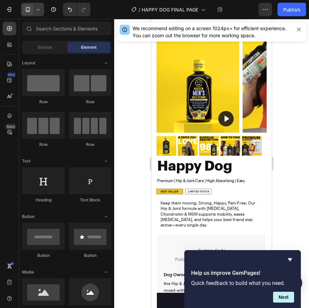
scroll to position [0, 0]
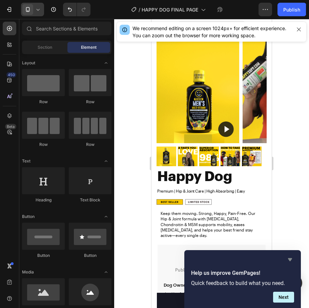
click at [289, 260] on icon "Hide survey" at bounding box center [290, 259] width 4 height 3
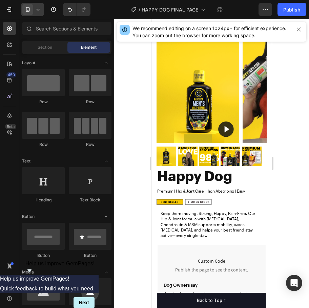
click at [298, 223] on div at bounding box center [211, 163] width 195 height 289
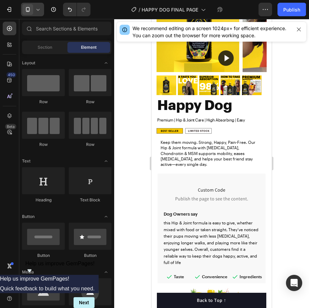
scroll to position [39, 0]
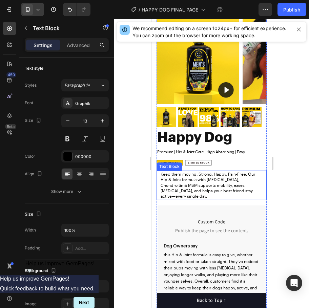
click at [211, 184] on span "Keep them moving. Strong, Happy, Pain-Free. Our Hip & Joint formula with [MEDIC…" at bounding box center [208, 185] width 95 height 27
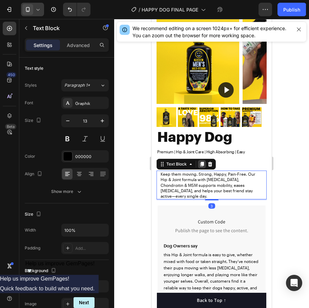
click at [201, 165] on icon at bounding box center [202, 164] width 4 height 5
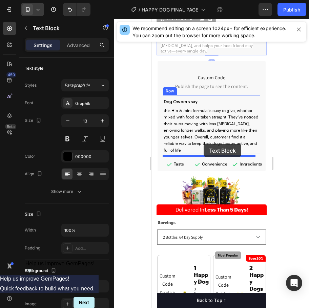
scroll to position [205, 0]
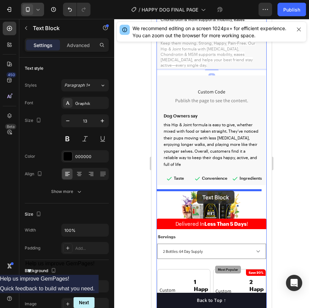
drag, startPoint x: 181, startPoint y: 202, endPoint x: 197, endPoint y: 191, distance: 19.1
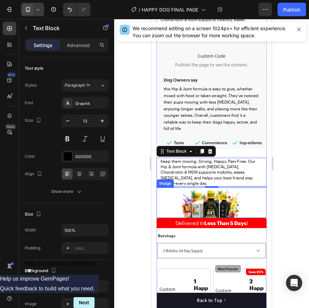
click at [183, 183] on span "Keep them moving. Strong, Happy, Pain-Free. Our Hip & Joint formula with [MEDIC…" at bounding box center [208, 172] width 95 height 27
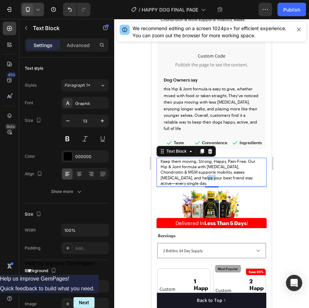
click at [183, 183] on span "Keep them moving. Strong, Happy, Pain-Free. Our Hip & Joint formula with [MEDIC…" at bounding box center [208, 172] width 95 height 27
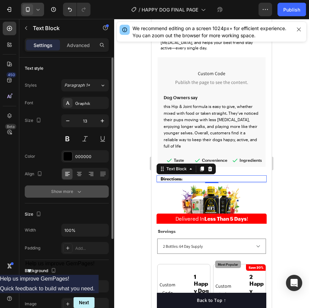
scroll to position [283, 0]
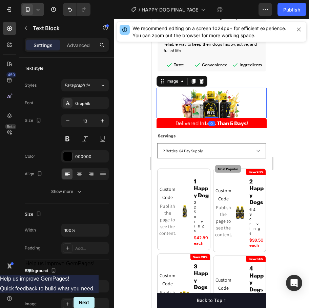
click at [207, 110] on img at bounding box center [211, 103] width 61 height 30
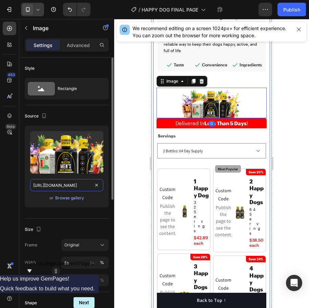
click at [68, 185] on input "[URL][DOMAIN_NAME]" at bounding box center [66, 185] width 73 height 12
